Goal: Task Accomplishment & Management: Use online tool/utility

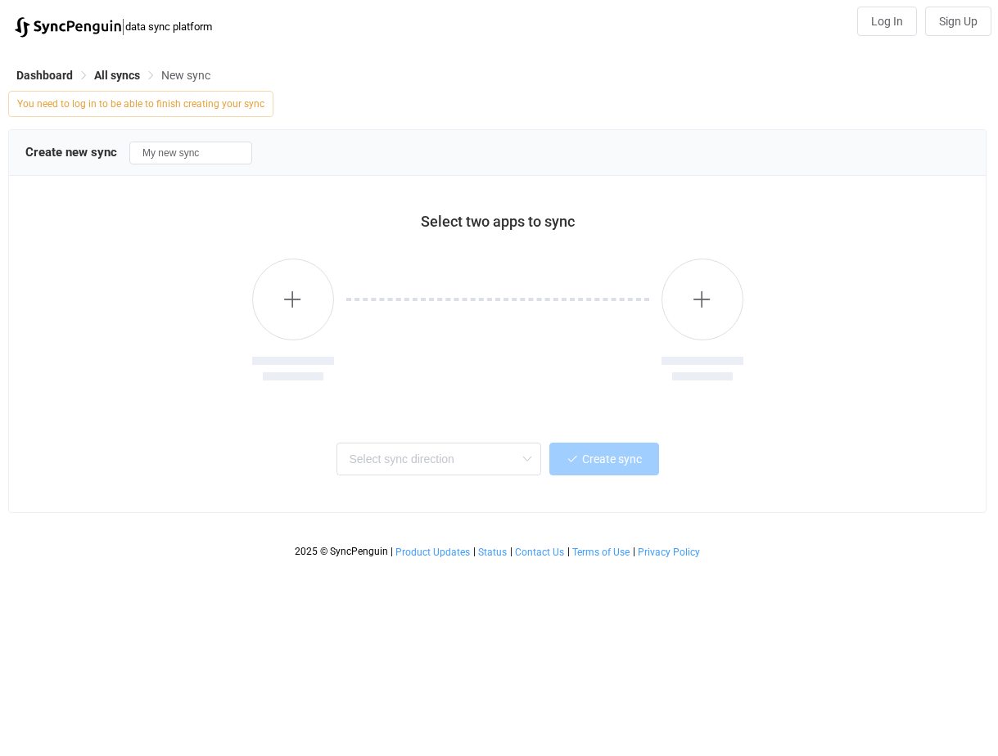
click at [58, 21] on img at bounding box center [68, 27] width 106 height 20
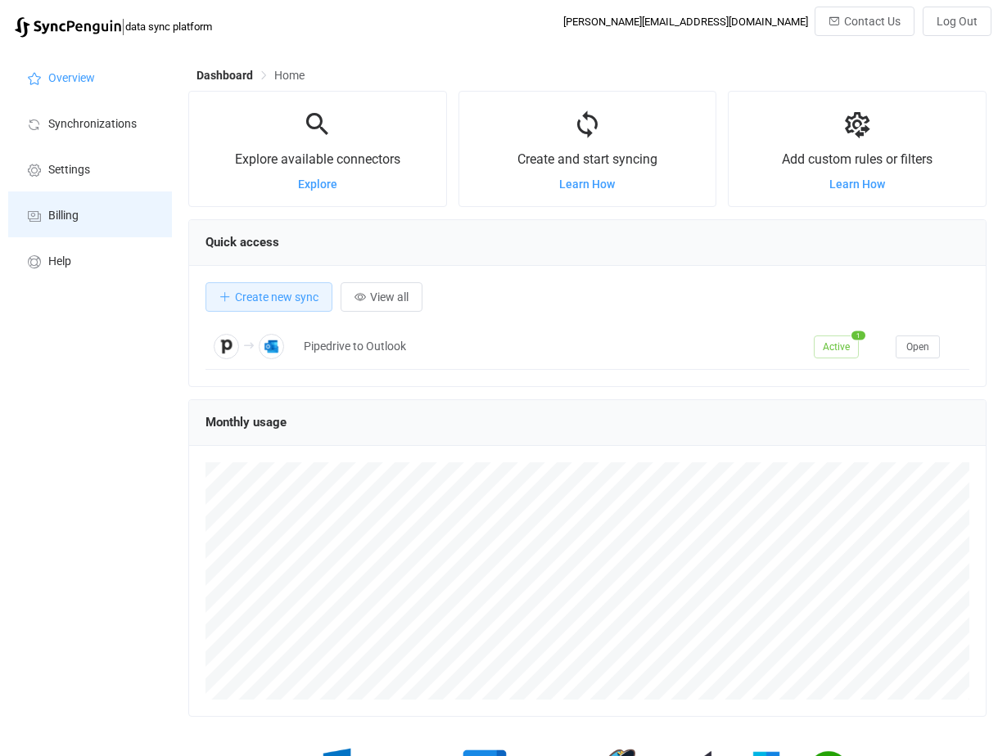
scroll to position [318, 798]
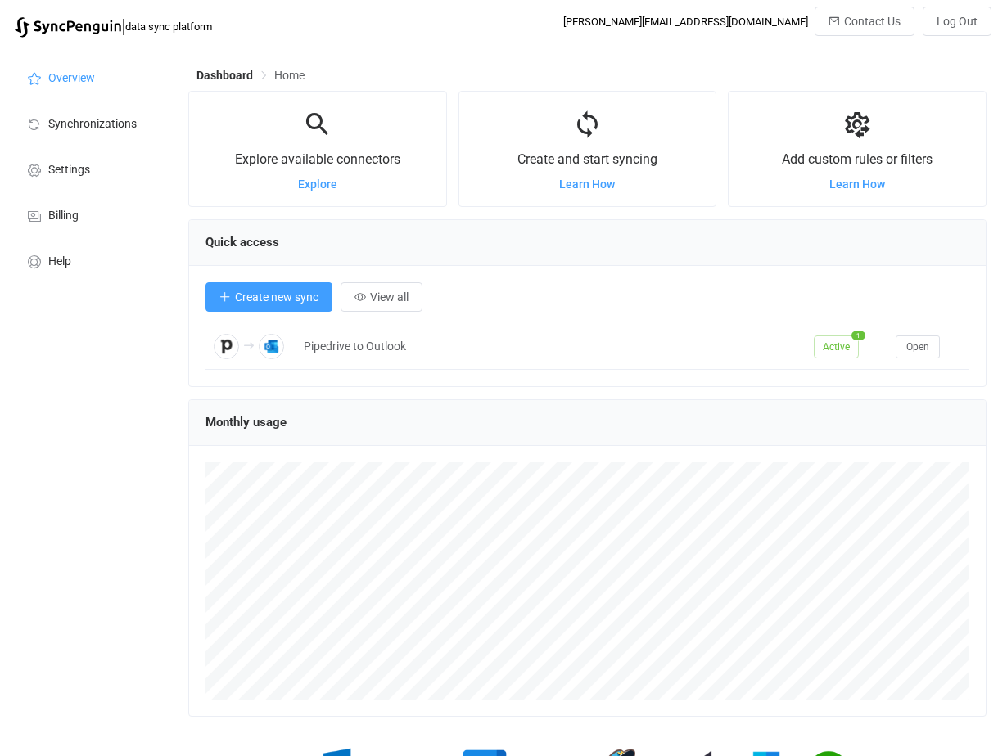
click at [293, 295] on span "Create new sync" at bounding box center [276, 297] width 83 height 13
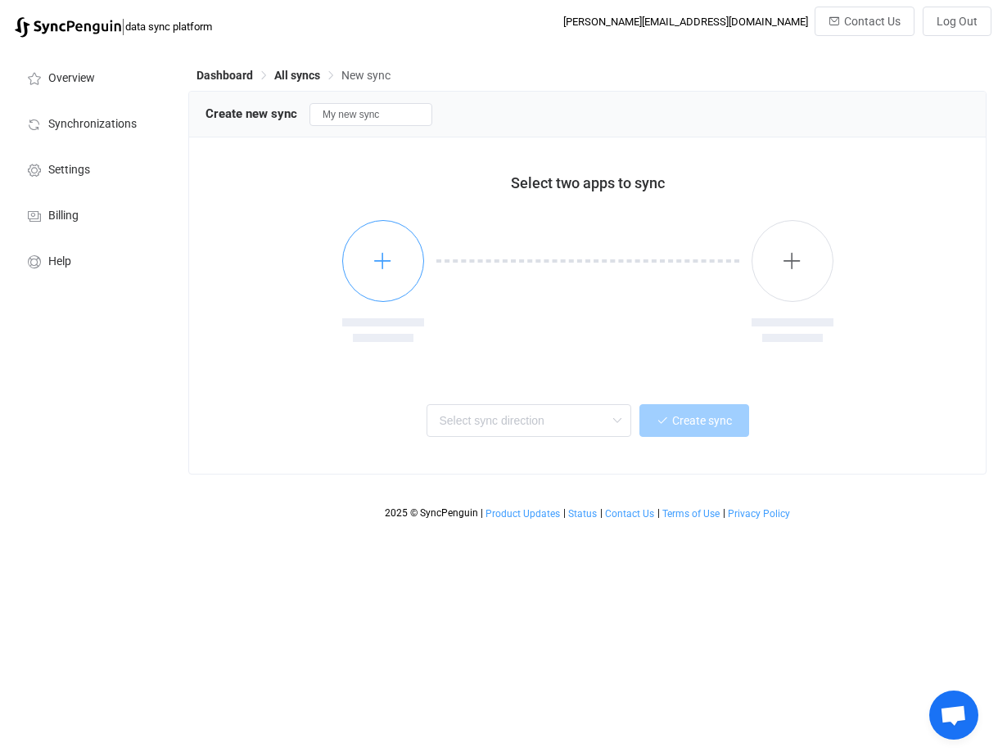
click at [399, 271] on button "button" at bounding box center [383, 261] width 82 height 82
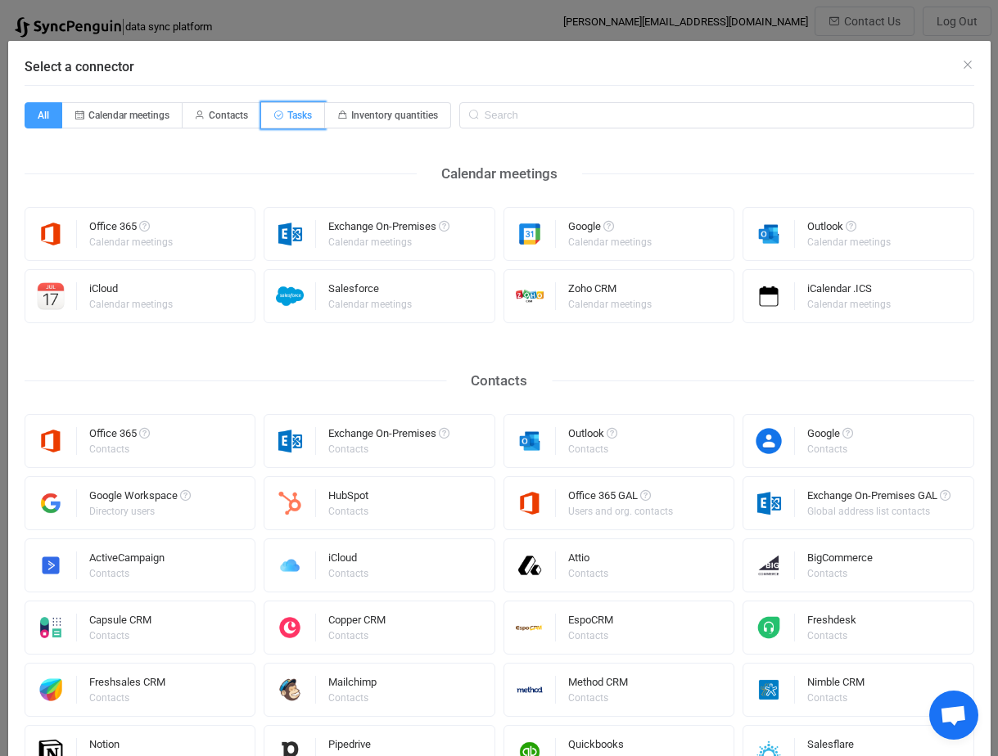
click at [297, 117] on span "Tasks" at bounding box center [299, 115] width 25 height 11
click at [276, 115] on input "Tasks" at bounding box center [270, 110] width 11 height 11
radio input "true"
radio input "false"
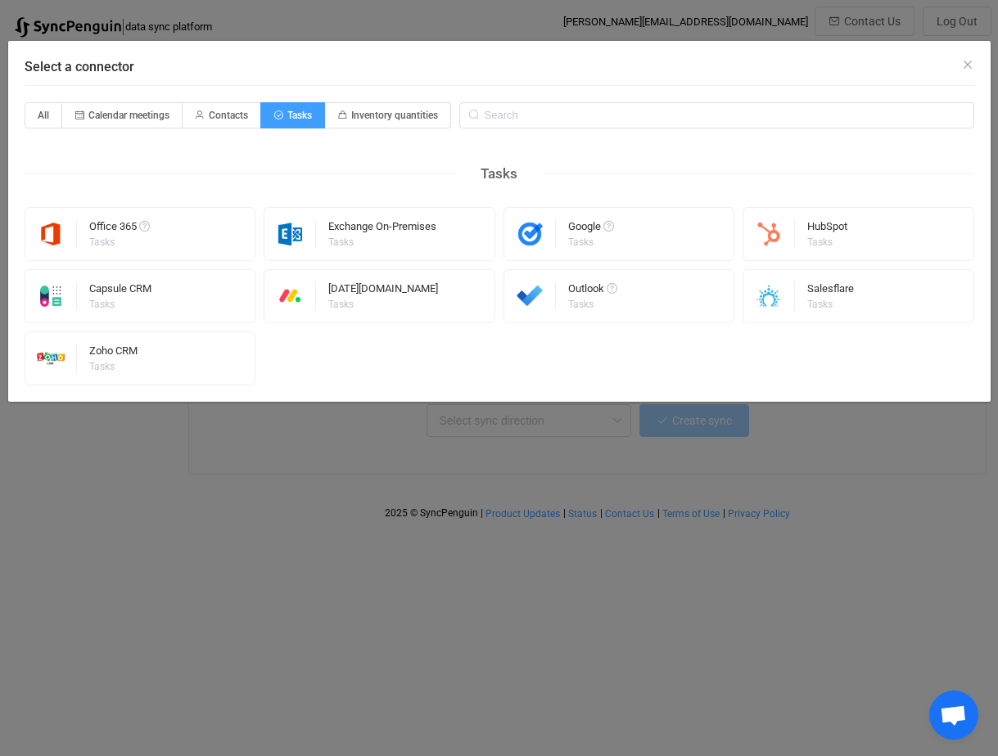
click at [258, 169] on div "Tasks Office 365 Tasks Exchange On-Premises Tasks Google Tasks HubSpot Tasks Ca…" at bounding box center [499, 265] width 949 height 241
click at [94, 106] on span "Calendar meetings" at bounding box center [122, 115] width 120 height 26
click at [77, 106] on input "Calendar meetings" at bounding box center [71, 110] width 11 height 11
radio input "true"
radio input "false"
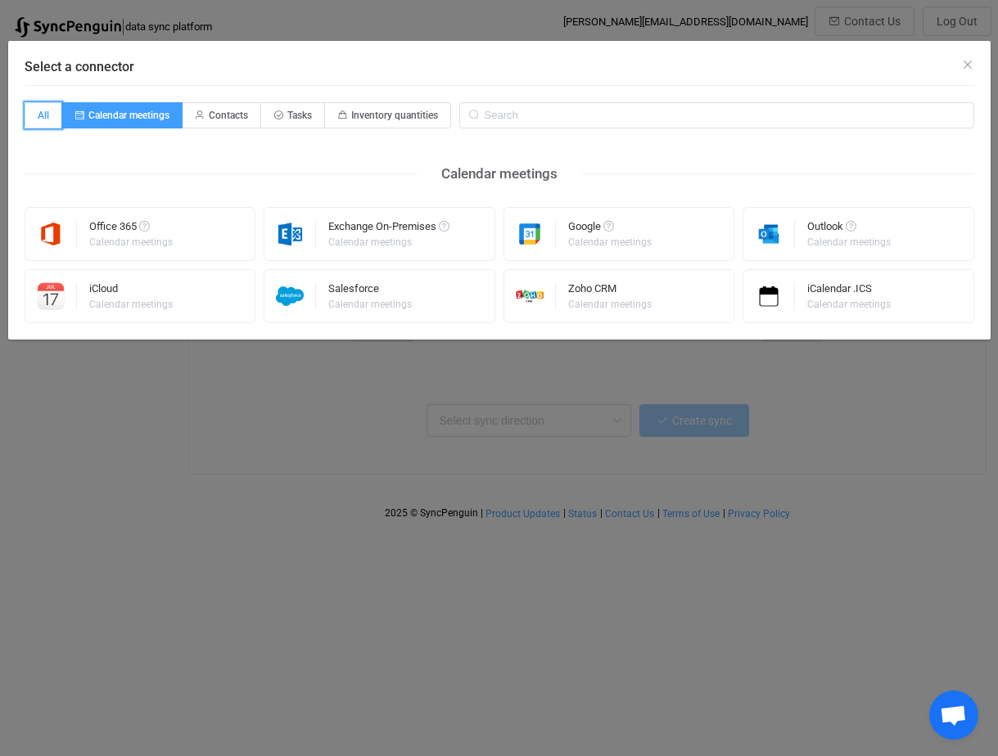
click at [38, 113] on span "All" at bounding box center [44, 115] width 38 height 26
click at [38, 113] on input "All" at bounding box center [34, 110] width 11 height 11
radio input "true"
radio input "false"
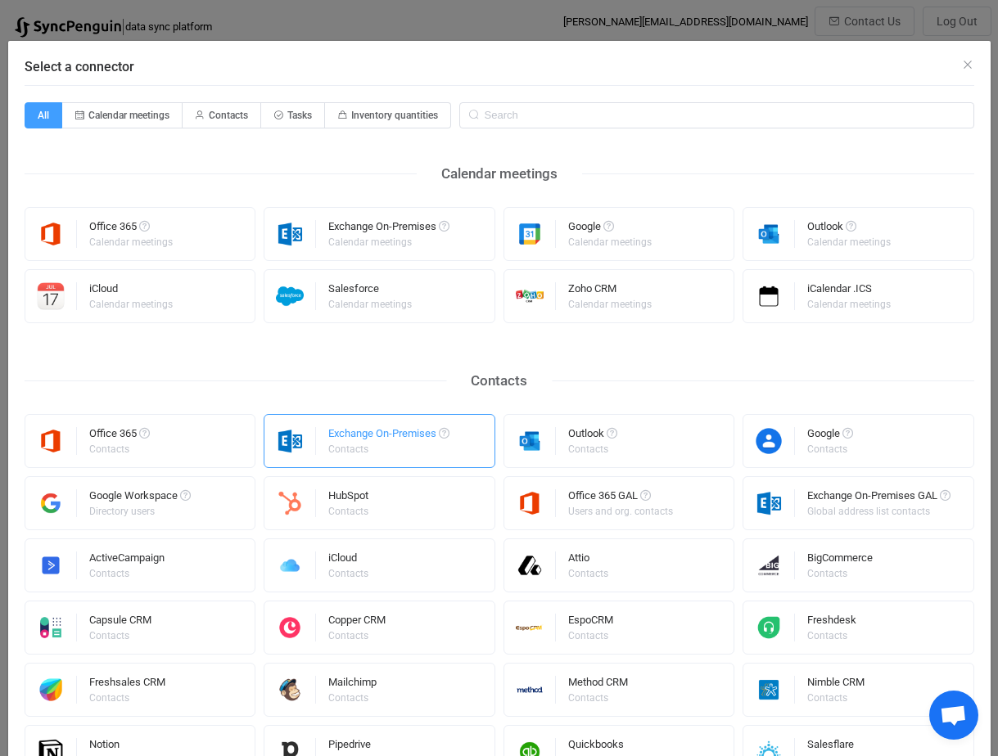
scroll to position [681, 0]
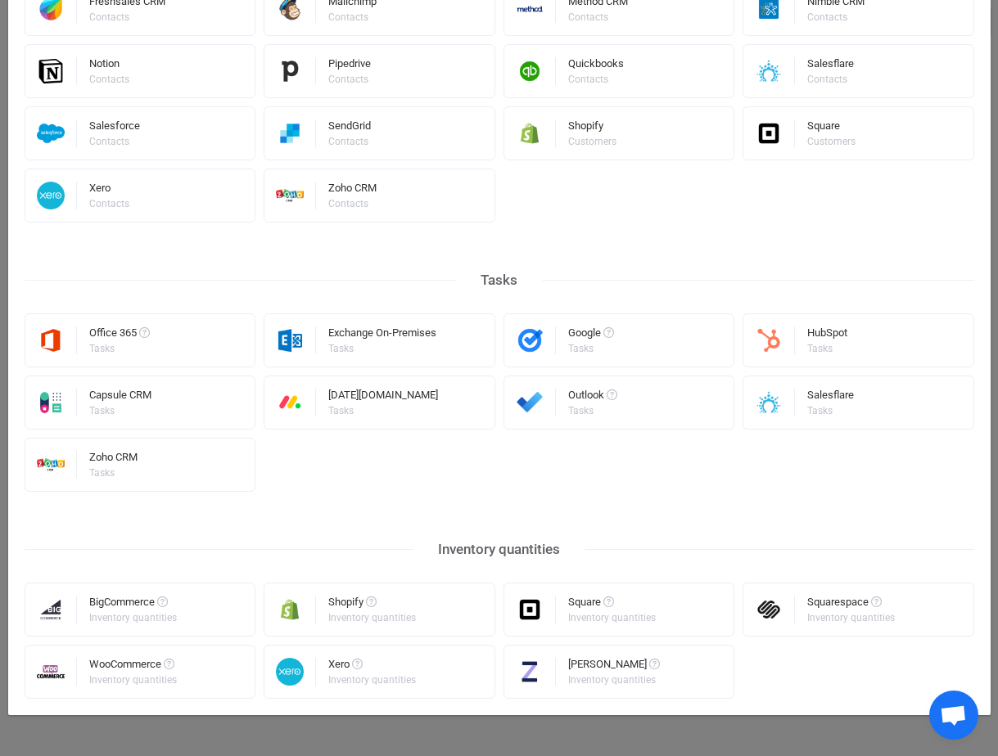
click at [696, 476] on div "Office 365 Tasks Exchange On-Premises Tasks Google Tasks HubSpot Tasks Capsule …" at bounding box center [499, 402] width 949 height 178
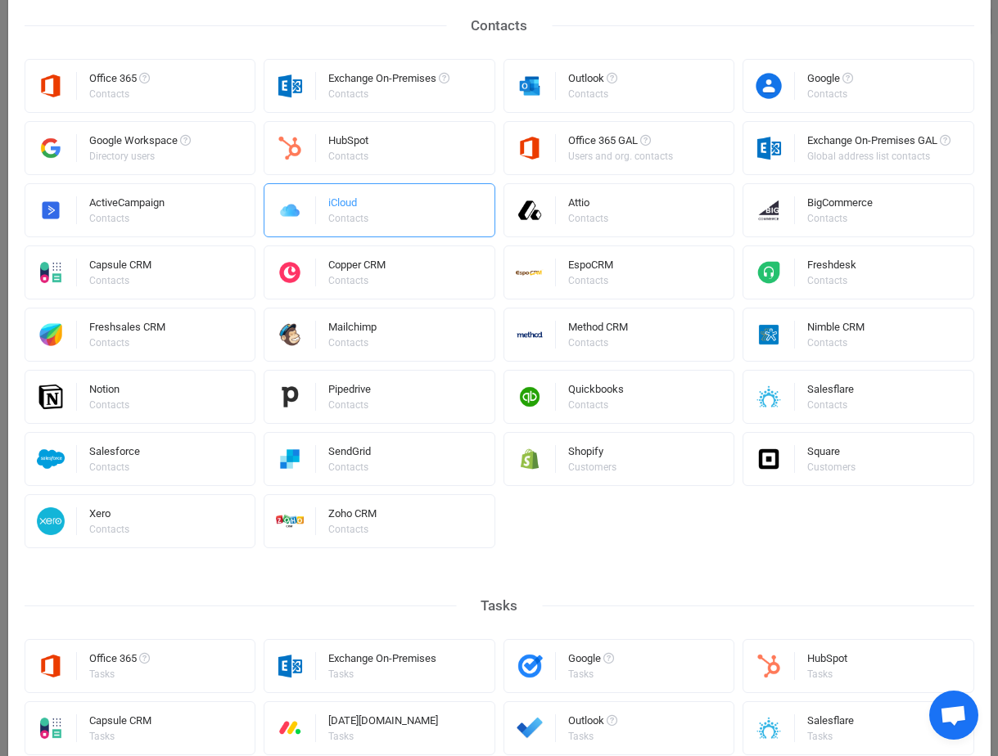
scroll to position [0, 0]
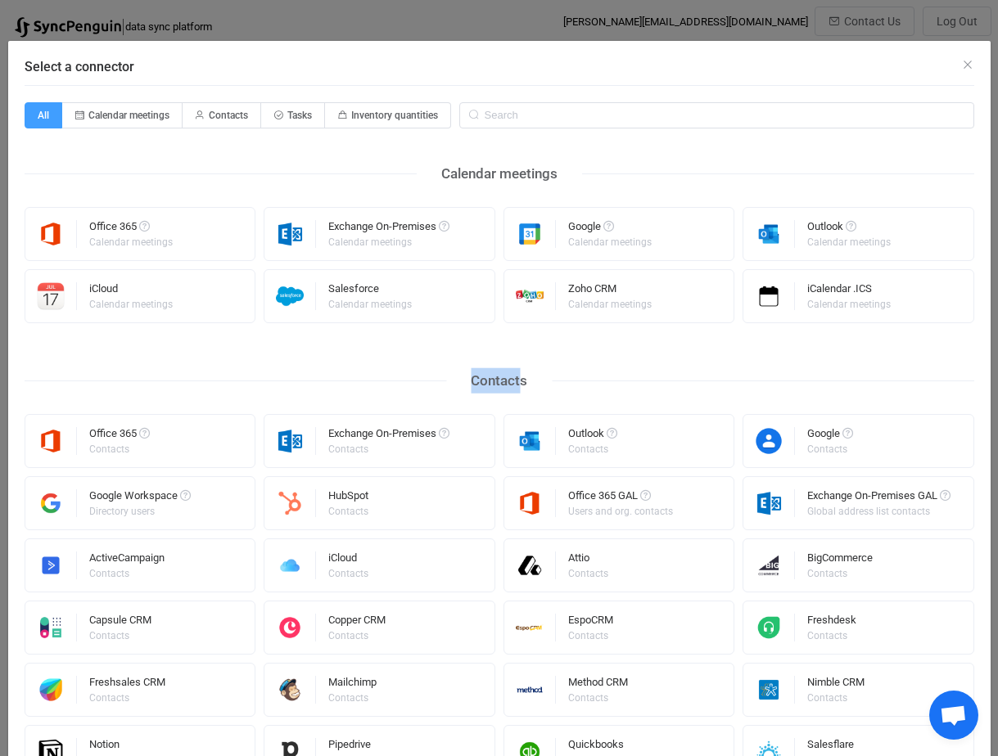
drag, startPoint x: 458, startPoint y: 378, endPoint x: 521, endPoint y: 376, distance: 62.3
click at [521, 376] on div "Contacts" at bounding box center [499, 380] width 106 height 25
click at [526, 376] on div "Contacts" at bounding box center [499, 380] width 106 height 25
drag, startPoint x: 370, startPoint y: 117, endPoint x: 244, endPoint y: 115, distance: 126.1
click at [370, 117] on span "Inventory quantities" at bounding box center [394, 115] width 87 height 11
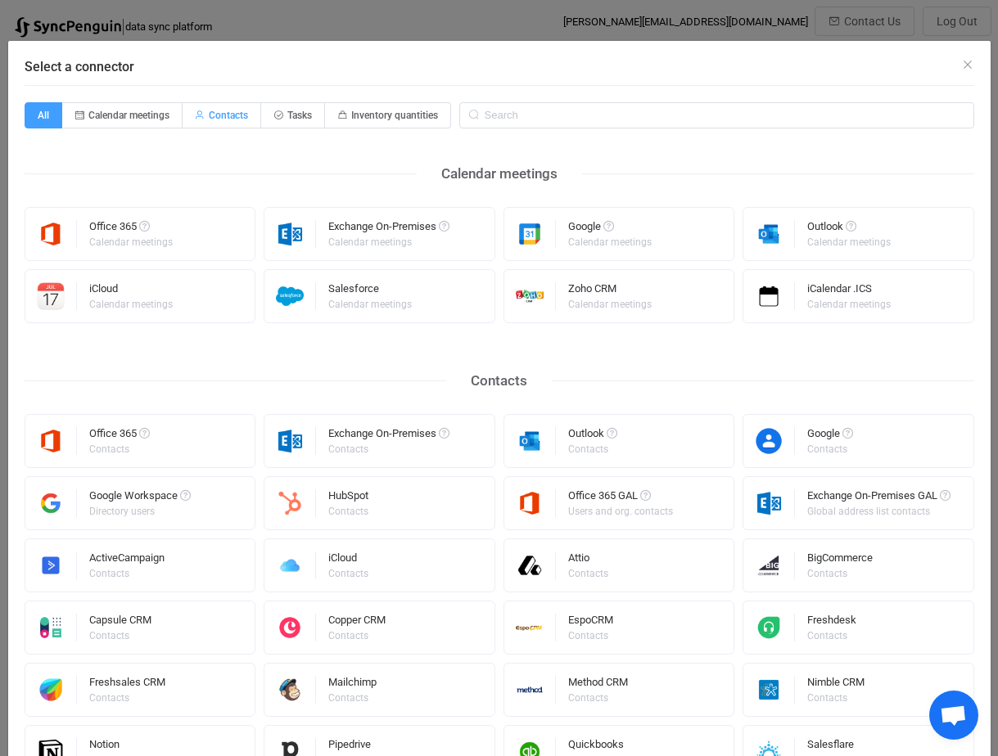
click at [340, 115] on input "Inventory quantities" at bounding box center [334, 110] width 11 height 11
radio input "true"
radio input "false"
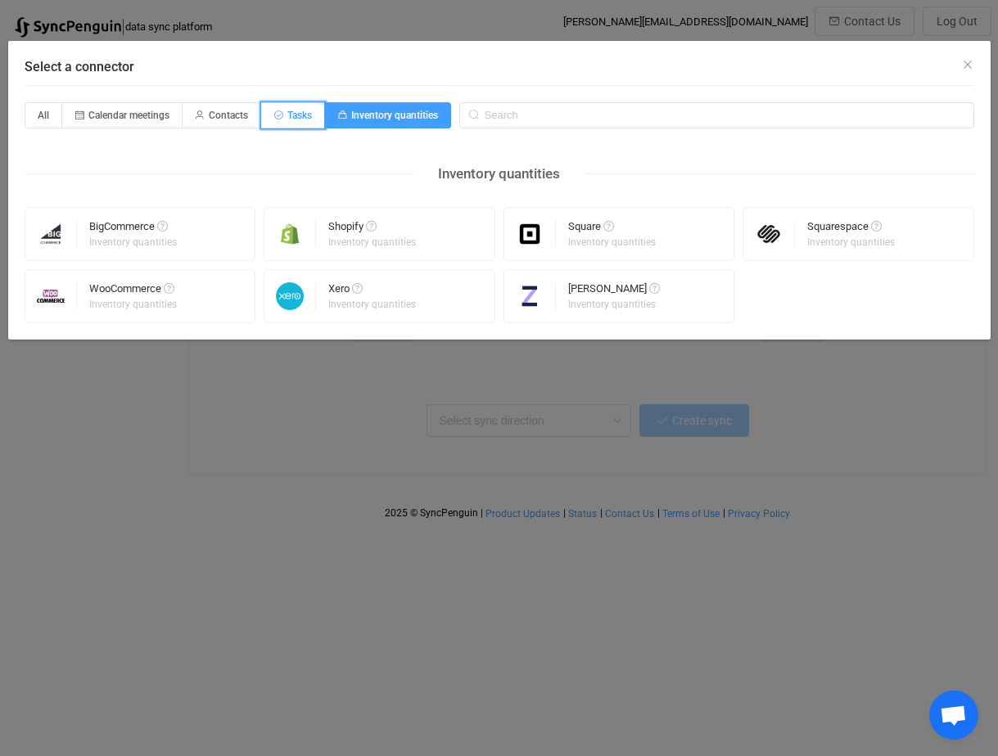
click at [312, 114] on span "Tasks" at bounding box center [299, 115] width 25 height 11
click at [276, 114] on input "Tasks" at bounding box center [270, 110] width 11 height 11
radio input "true"
radio input "false"
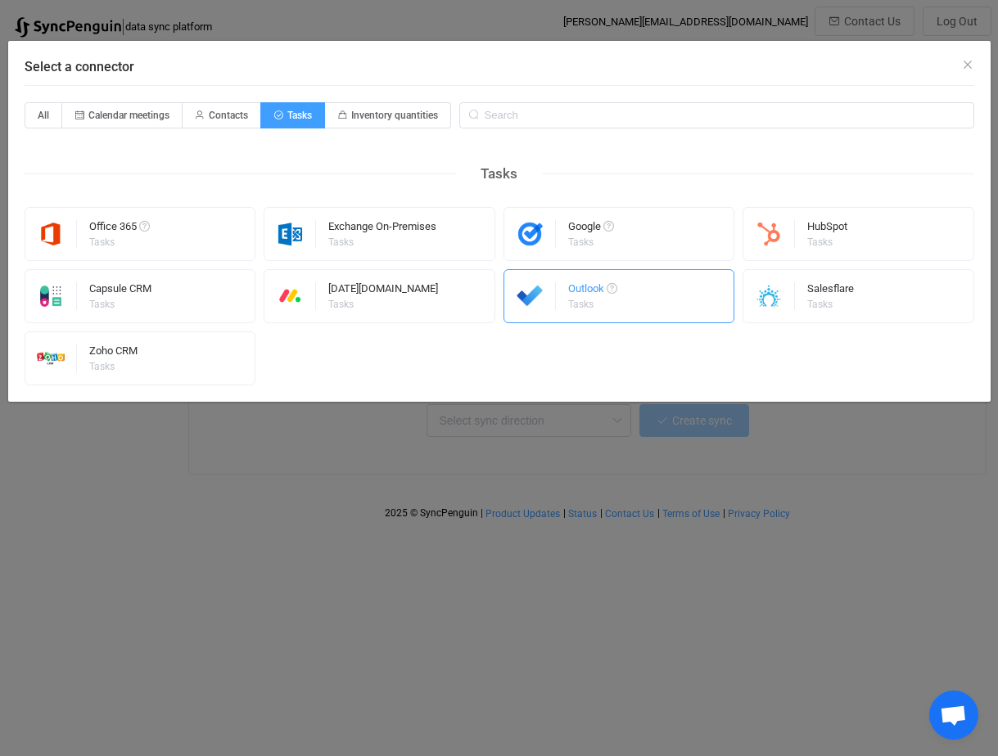
click at [568, 294] on div "Outlook" at bounding box center [592, 291] width 49 height 16
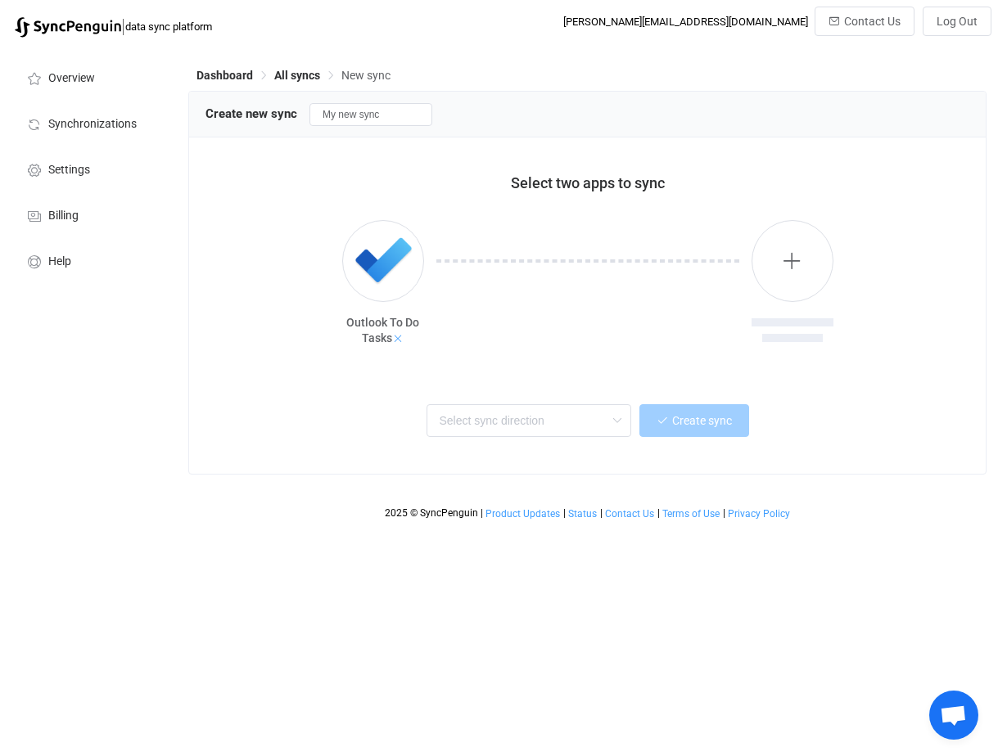
click at [397, 339] on icon at bounding box center [397, 338] width 11 height 11
click at [377, 255] on icon "button" at bounding box center [382, 260] width 20 height 20
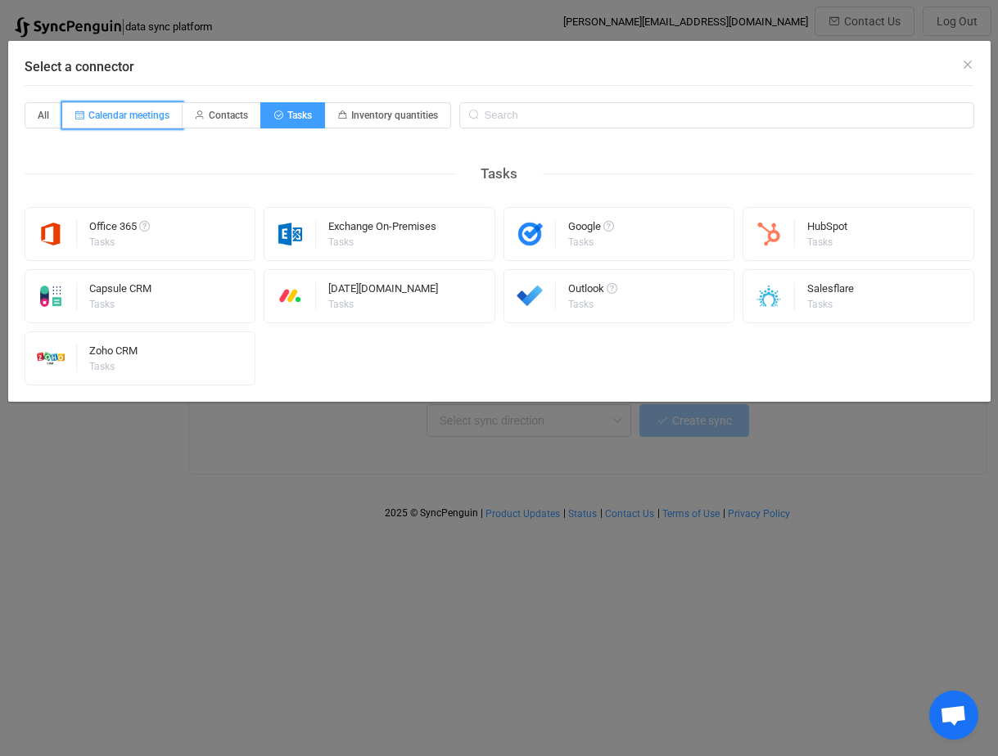
click at [85, 110] on span "Calendar meetings" at bounding box center [122, 115] width 120 height 26
click at [77, 110] on input "Calendar meetings" at bounding box center [71, 110] width 11 height 11
radio input "true"
radio input "false"
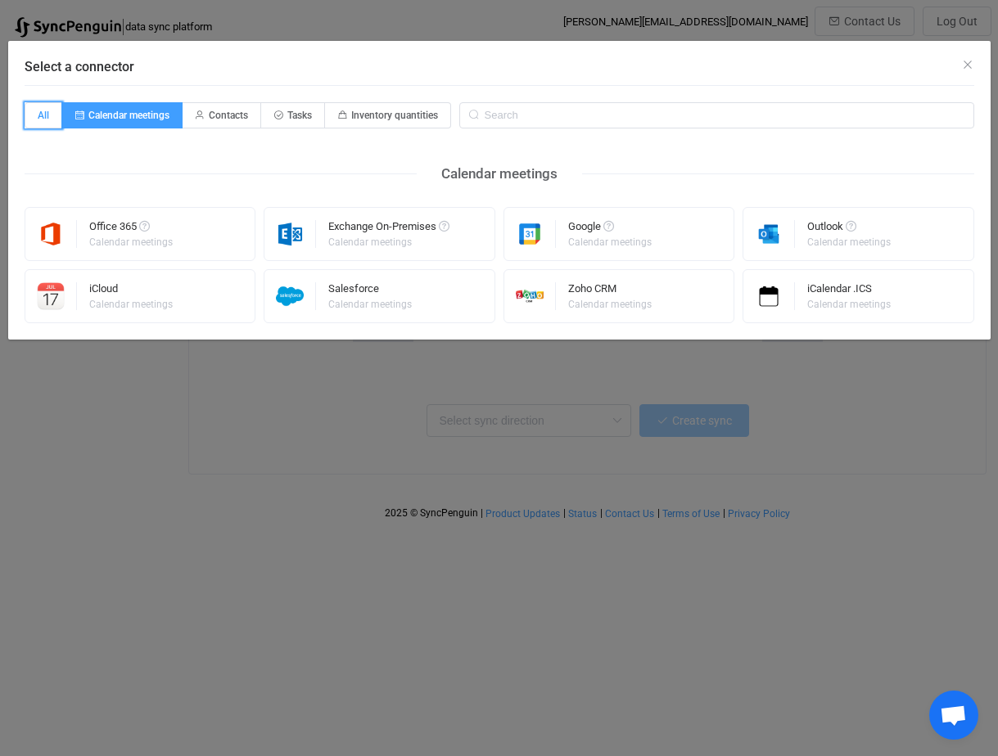
click at [39, 116] on span "All" at bounding box center [44, 115] width 38 height 26
click at [39, 115] on input "All" at bounding box center [34, 110] width 11 height 11
radio input "true"
radio input "false"
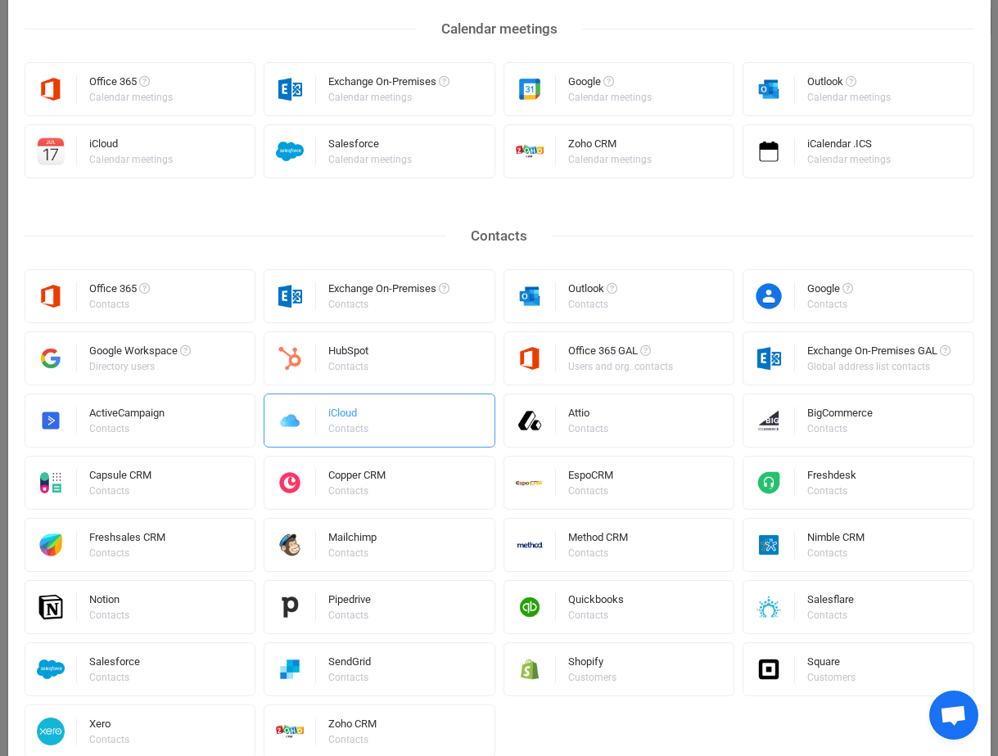
scroll to position [224, 0]
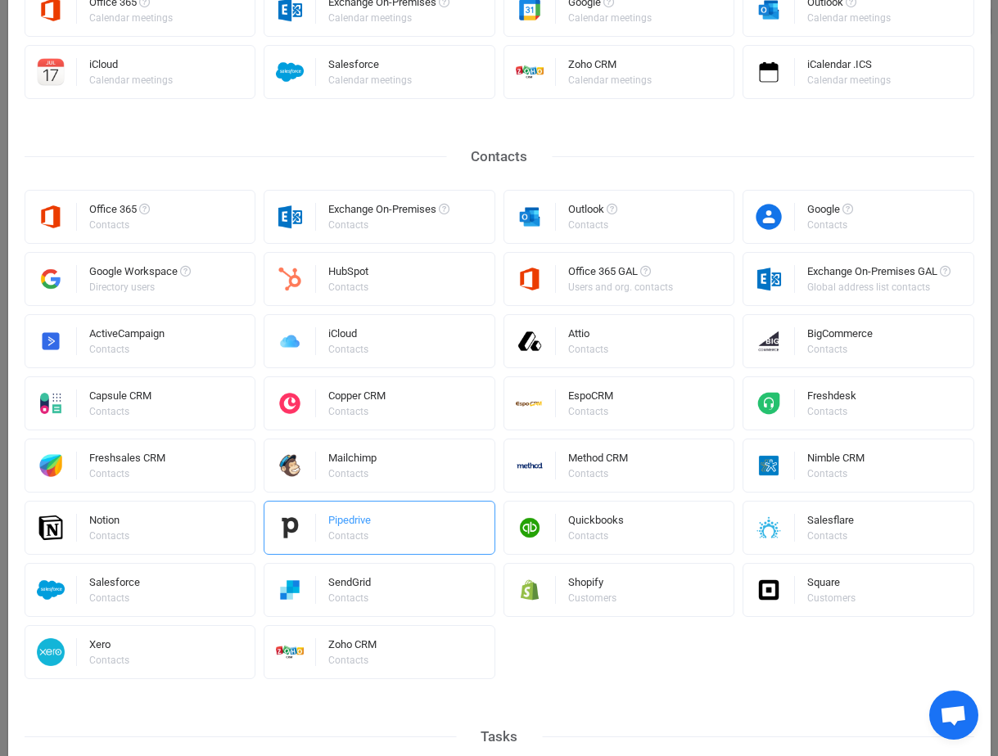
click at [354, 539] on div "Contacts" at bounding box center [348, 536] width 40 height 10
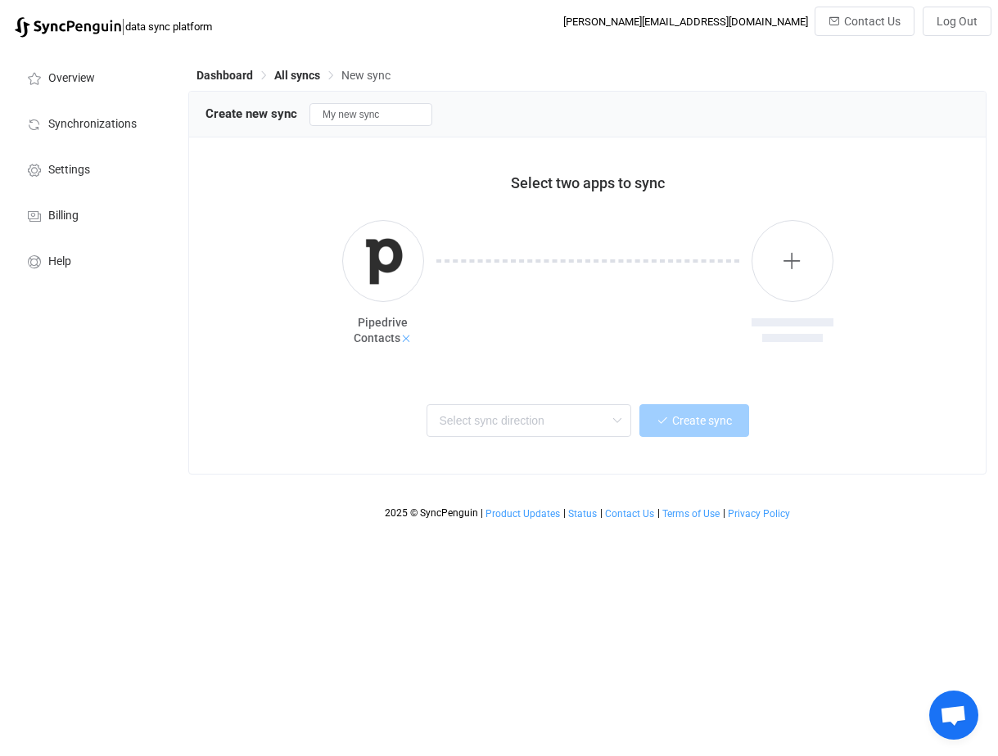
click at [408, 337] on icon at bounding box center [405, 338] width 11 height 11
